Goal: Task Accomplishment & Management: Manage account settings

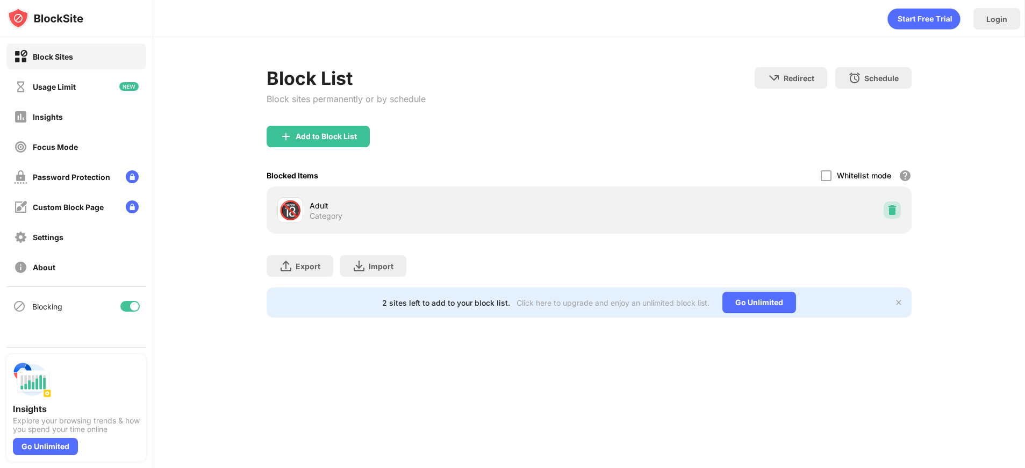
click at [898, 212] on div at bounding box center [892, 210] width 17 height 17
